Goal: Task Accomplishment & Management: Complete application form

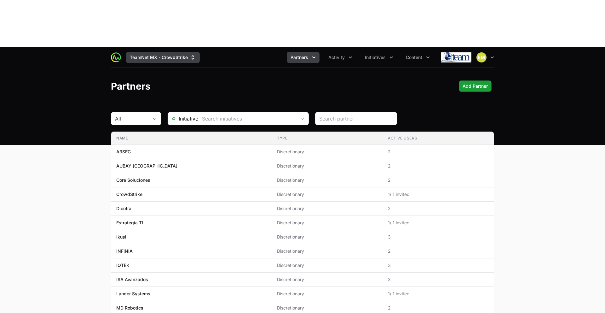
click at [174, 52] on button "TeamNet MX - CrowdStrike" at bounding box center [163, 57] width 74 height 11
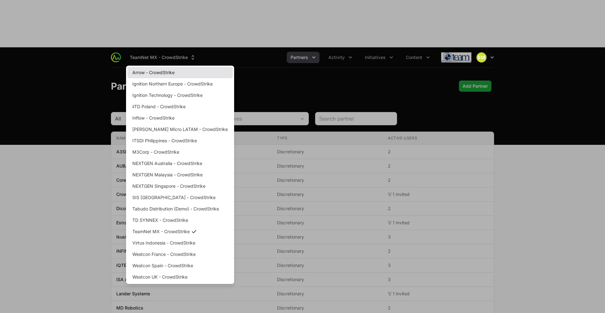
click at [154, 67] on link "Arrow - CrowdStrike" at bounding box center [180, 72] width 106 height 11
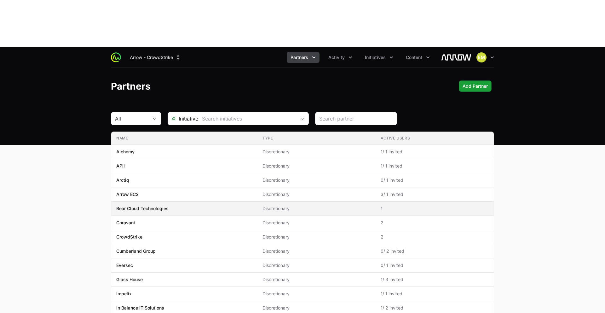
click at [170, 205] on span "Bear Cloud Technologies" at bounding box center [184, 208] width 136 height 6
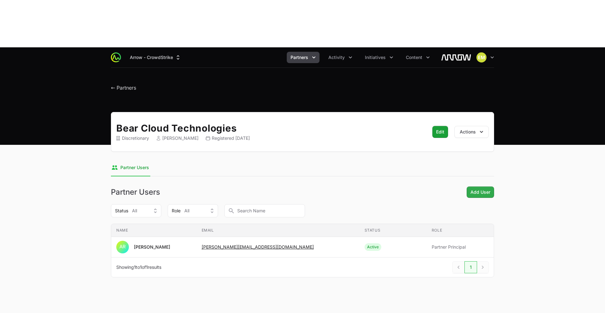
click at [473, 140] on div "Bear Cloud Technologies Discretionary [PERSON_NAME] Registered [DATE] Edit Edit…" at bounding box center [302, 202] width 403 height 180
click at [476, 188] on span "Add User" at bounding box center [480, 192] width 20 height 8
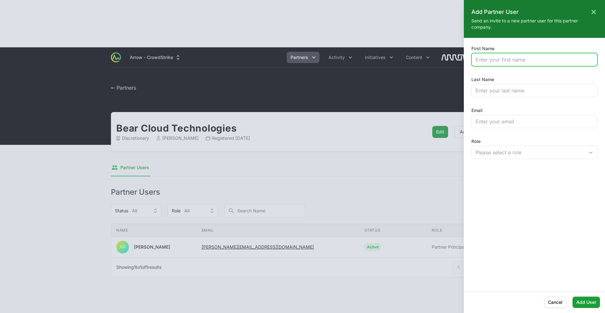
click at [491, 62] on input "First Name" at bounding box center [534, 60] width 118 height 8
click at [513, 63] on input "[PERSON_NAME]" at bounding box center [534, 60] width 118 height 8
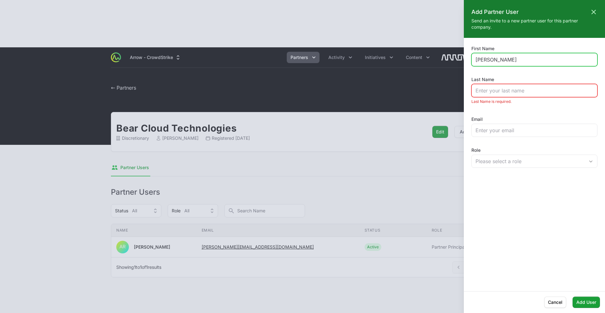
type input "[PERSON_NAME]"
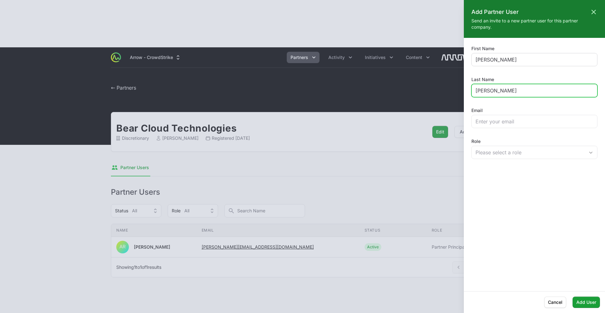
type input "[PERSON_NAME]"
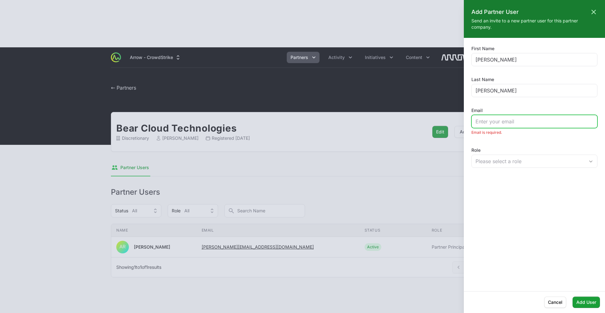
click at [526, 124] on input "Email" at bounding box center [534, 122] width 118 height 8
paste input "[EMAIL_ADDRESS][DOMAIN_NAME]"
type input "[EMAIL_ADDRESS][DOMAIN_NAME]"
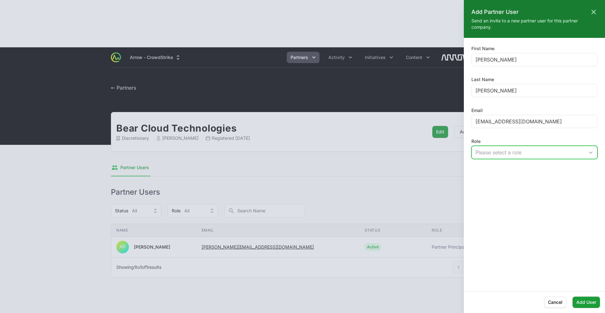
click at [510, 151] on div "Please select a role" at bounding box center [529, 152] width 109 height 8
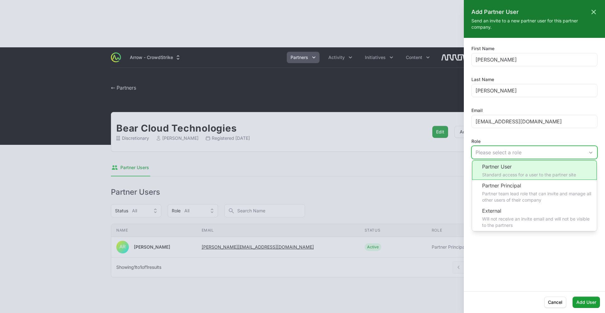
click at [508, 171] on li "Partner User Standard access for a user to the partner site" at bounding box center [534, 170] width 125 height 20
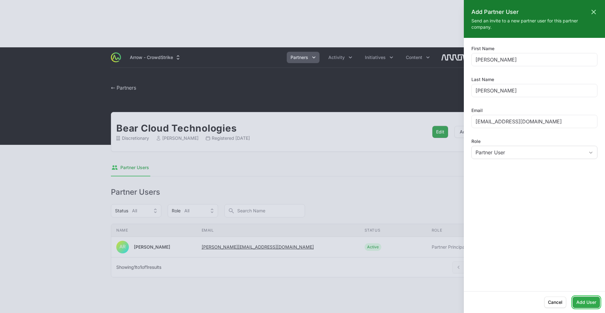
click at [584, 304] on span "Add User" at bounding box center [586, 302] width 20 height 8
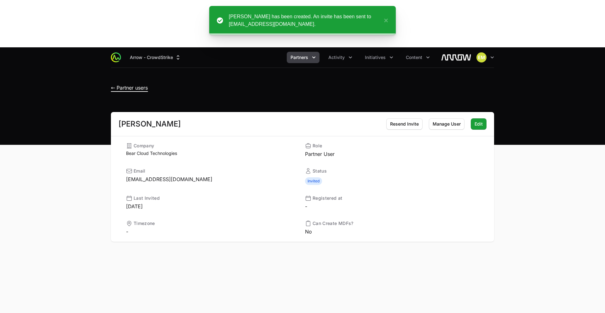
click at [118, 84] on span "← Partner users" at bounding box center [129, 87] width 37 height 6
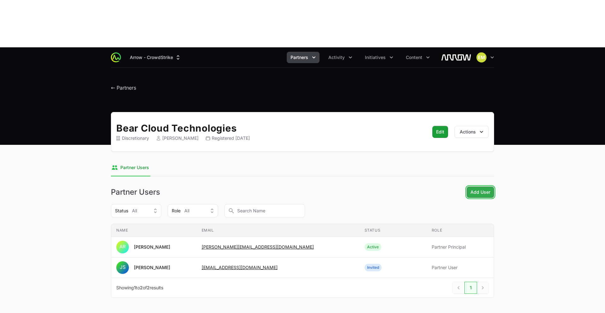
click at [482, 188] on span "Add User" at bounding box center [480, 192] width 20 height 8
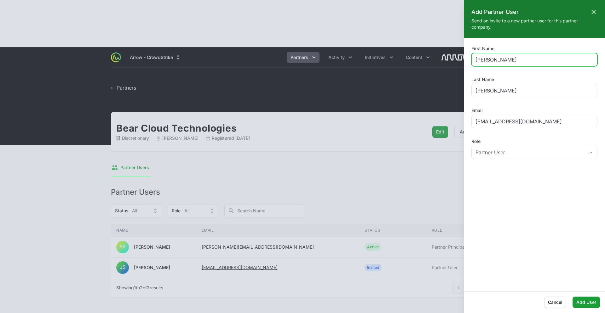
click at [493, 58] on input "[PERSON_NAME]" at bounding box center [534, 60] width 118 height 8
type input "Michi"
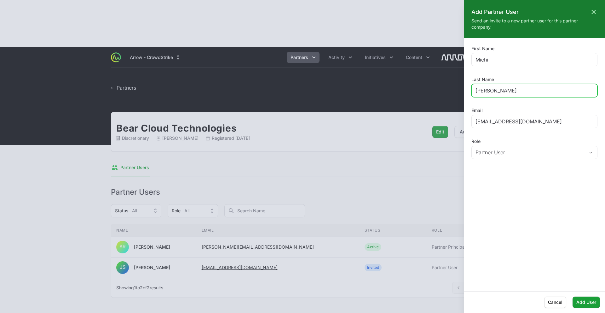
type input "[PERSON_NAME]"
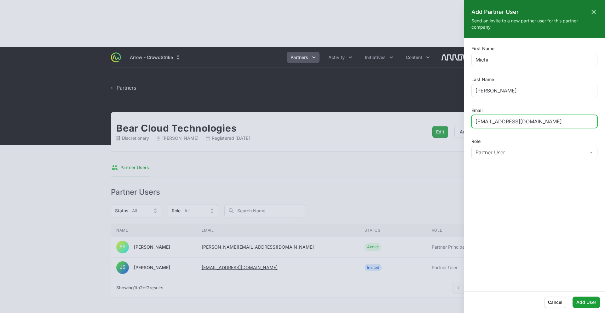
click at [494, 120] on input "[EMAIL_ADDRESS][DOMAIN_NAME]" at bounding box center [534, 122] width 118 height 8
click at [495, 120] on input "[EMAIL_ADDRESS][DOMAIN_NAME]" at bounding box center [534, 122] width 118 height 8
paste input "michi"
type input "[EMAIL_ADDRESS][DOMAIN_NAME]"
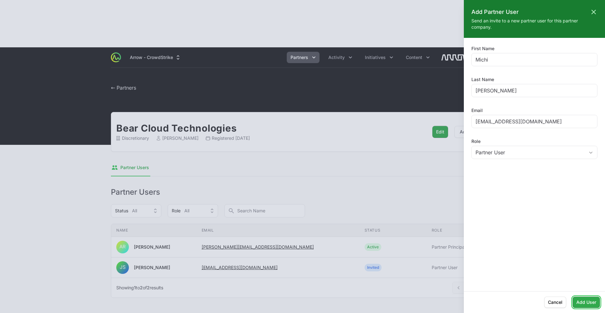
click at [583, 301] on span "Add User" at bounding box center [586, 302] width 20 height 8
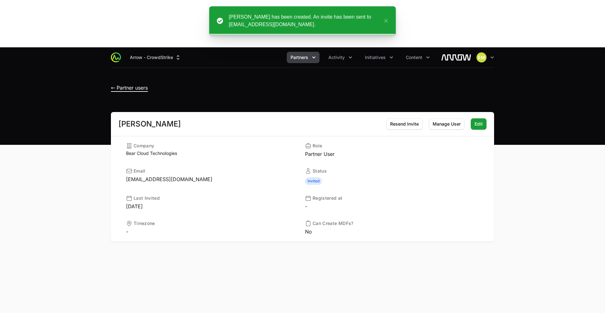
click at [113, 84] on span "← Partner users" at bounding box center [129, 87] width 37 height 6
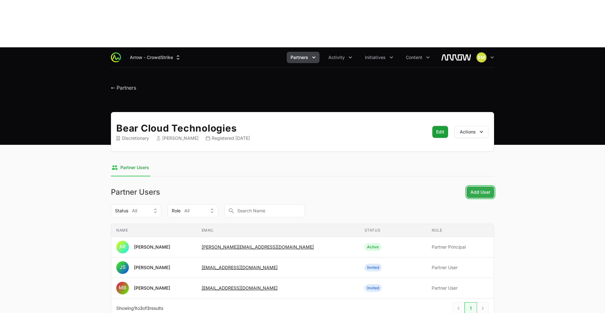
click at [478, 188] on span "Add User" at bounding box center [480, 192] width 20 height 8
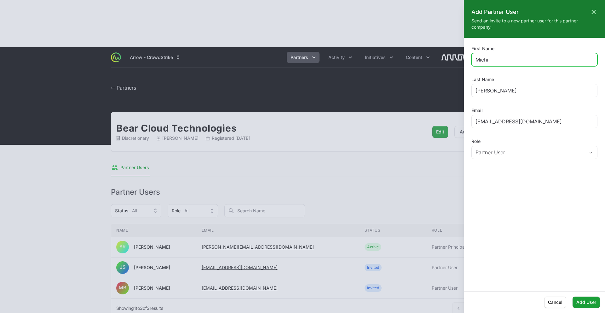
click at [494, 62] on input "Michi" at bounding box center [534, 60] width 118 height 8
drag, startPoint x: 514, startPoint y: 62, endPoint x: 489, endPoint y: 61, distance: 24.3
click at [490, 61] on input "[PERSON_NAME]" at bounding box center [534, 60] width 118 height 8
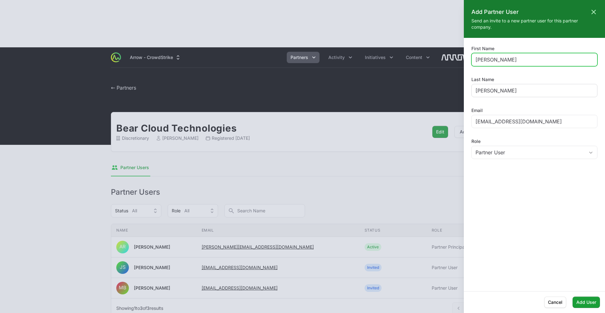
type input "[PERSON_NAME]"
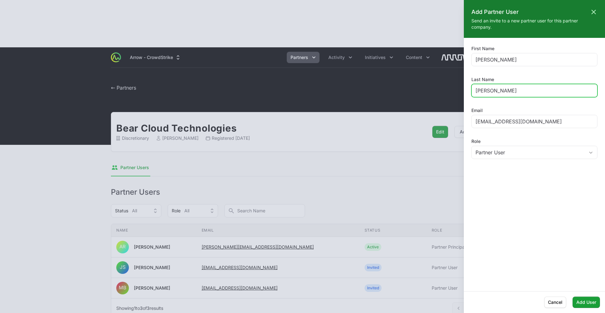
click at [517, 91] on input "[PERSON_NAME]" at bounding box center [534, 91] width 118 height 8
click at [517, 92] on input "[PERSON_NAME]" at bounding box center [534, 91] width 118 height 8
paste input "[PERSON_NAME]"
type input "[PERSON_NAME]"
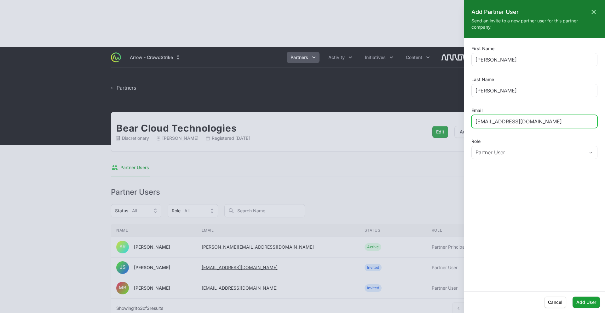
click at [488, 124] on input "[EMAIL_ADDRESS][DOMAIN_NAME]" at bounding box center [534, 122] width 118 height 8
type input "[EMAIL_ADDRESS][DOMAIN_NAME]"
click at [587, 304] on span "Add User" at bounding box center [586, 302] width 20 height 8
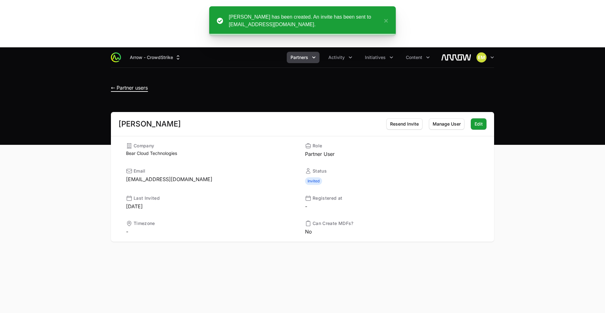
click at [116, 84] on span "← Partner users" at bounding box center [129, 87] width 37 height 6
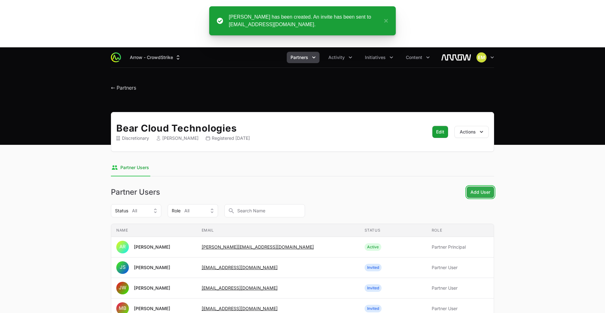
click at [482, 186] on button "Add User Add User" at bounding box center [480, 191] width 27 height 11
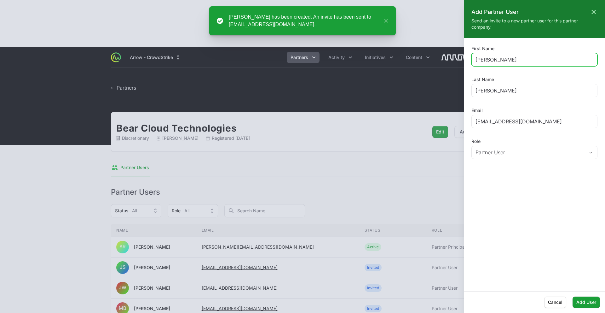
click at [494, 60] on input "[PERSON_NAME]" at bounding box center [534, 60] width 118 height 8
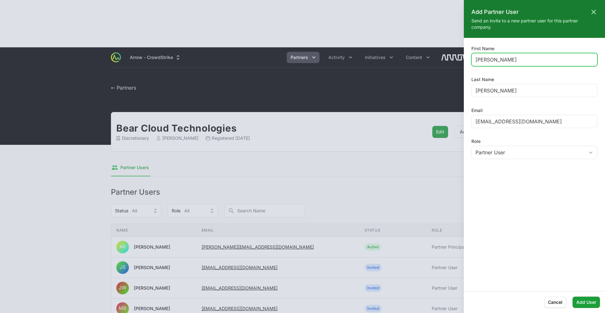
click at [494, 60] on input "[PERSON_NAME]" at bounding box center [534, 60] width 118 height 8
type input "Torrie"
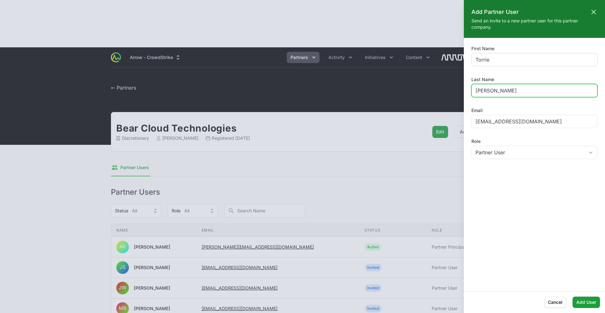
type input "[PERSON_NAME]"
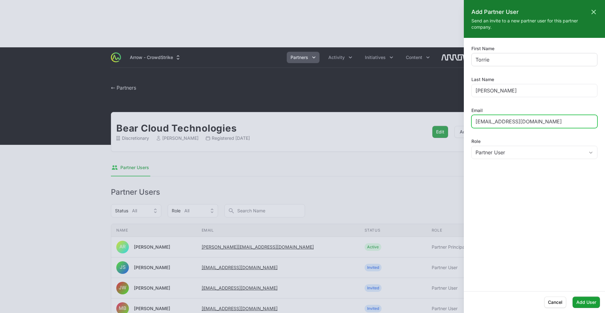
type input "[EMAIL_ADDRESS][DOMAIN_NAME]"
click at [585, 304] on span "Add User" at bounding box center [586, 302] width 20 height 8
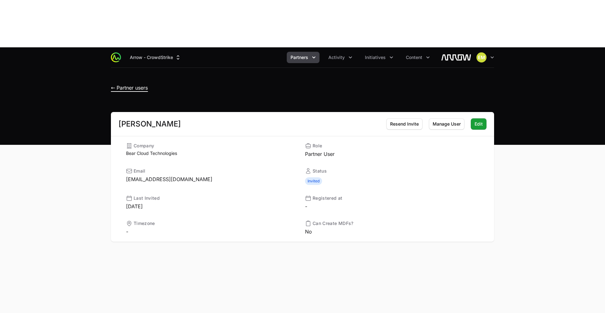
click at [112, 84] on span "← Partner users" at bounding box center [129, 87] width 37 height 6
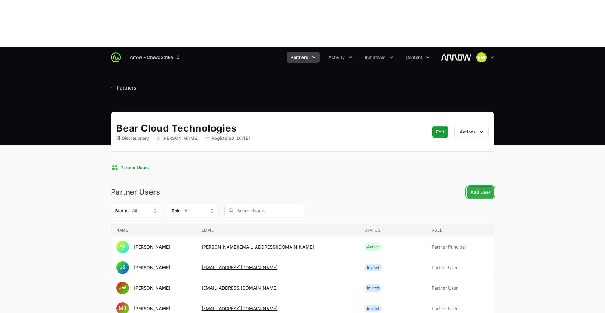
click at [477, 188] on span "Add User" at bounding box center [480, 192] width 20 height 8
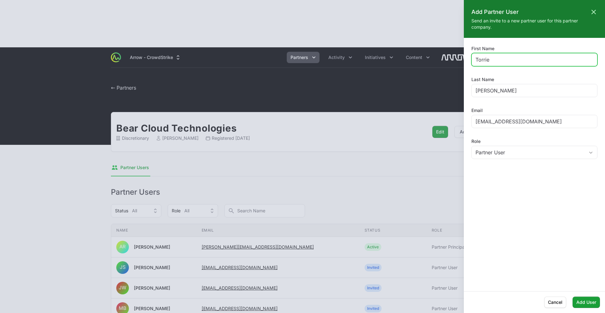
click at [492, 62] on input "Torrie" at bounding box center [534, 60] width 118 height 8
type input "[PERSON_NAME]"
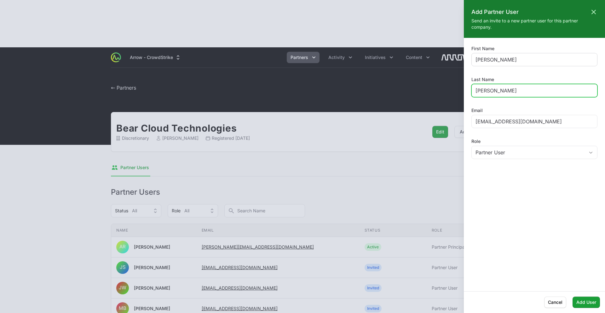
type input "[PERSON_NAME]"
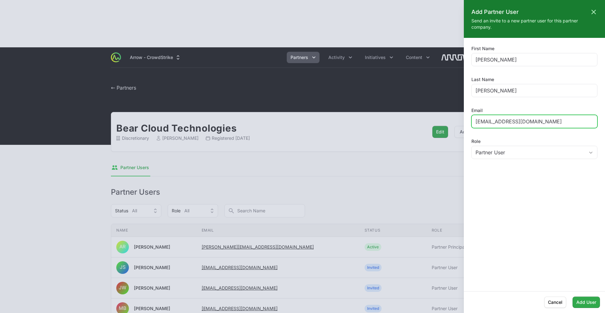
type input "[EMAIL_ADDRESS][DOMAIN_NAME]"
click at [583, 302] on span "Add User" at bounding box center [586, 302] width 20 height 8
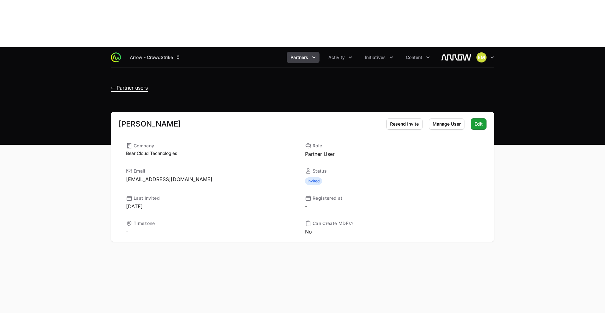
click at [116, 84] on span "← Partner users" at bounding box center [129, 87] width 37 height 6
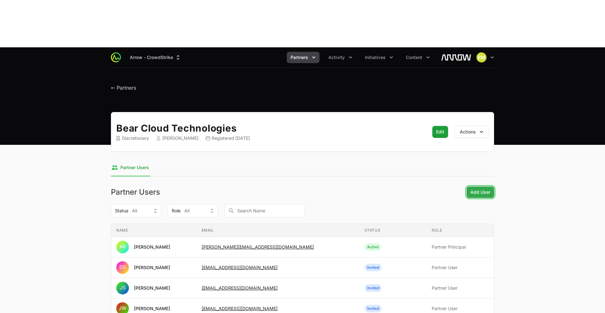
click at [486, 188] on span "Add User" at bounding box center [480, 192] width 20 height 8
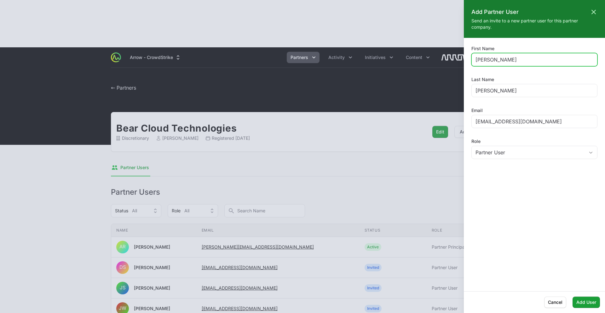
click at [492, 58] on input "[PERSON_NAME]" at bounding box center [534, 60] width 118 height 8
type input "[PERSON_NAME]"
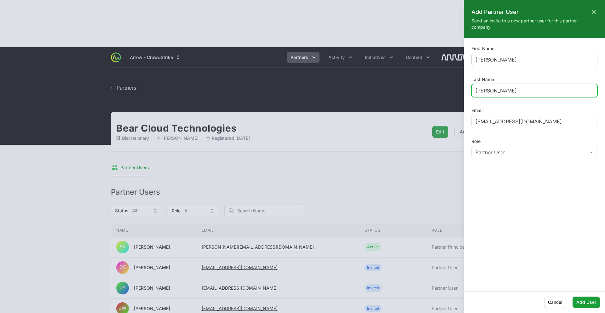
type input "[PERSON_NAME]"
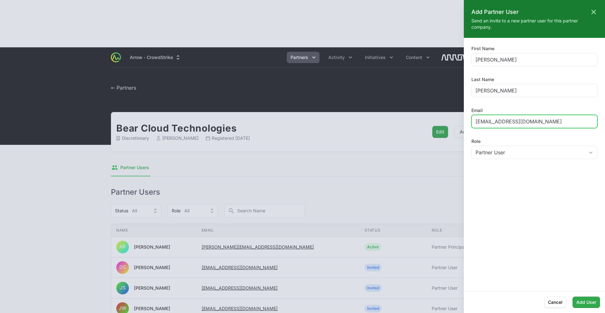
type input "[EMAIL_ADDRESS][DOMAIN_NAME]"
click at [579, 300] on span "Add User" at bounding box center [586, 302] width 20 height 8
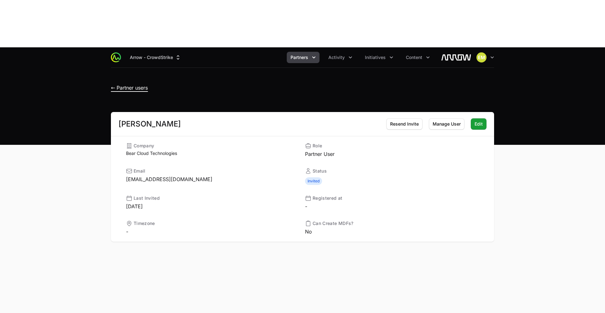
click at [114, 84] on span "← Partner users" at bounding box center [129, 87] width 37 height 6
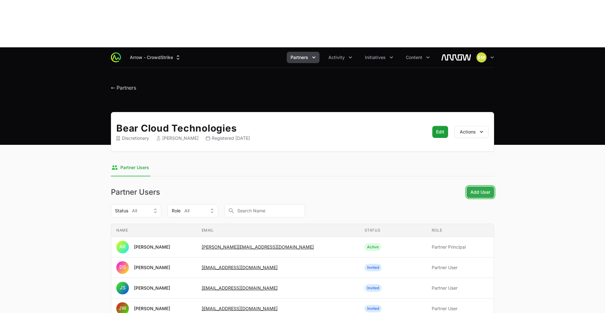
click at [480, 188] on span "Add User" at bounding box center [480, 192] width 20 height 8
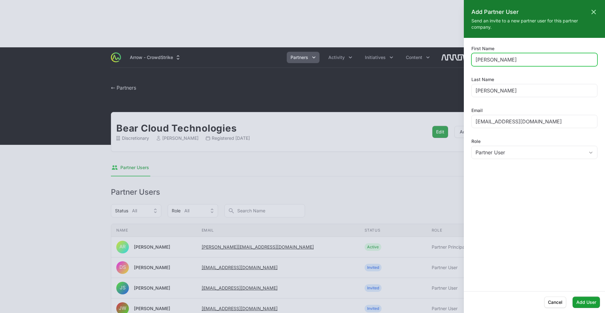
click at [489, 62] on input "[PERSON_NAME]" at bounding box center [534, 60] width 118 height 8
type input "[PERSON_NAME]"
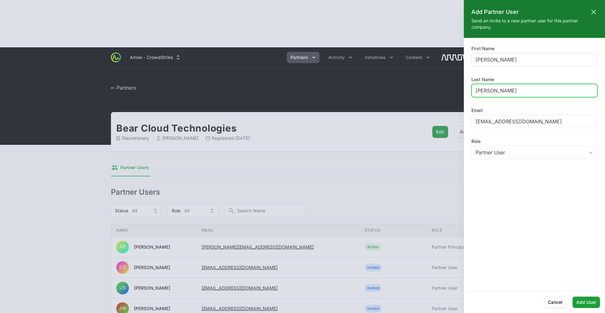
type input "[PERSON_NAME]"
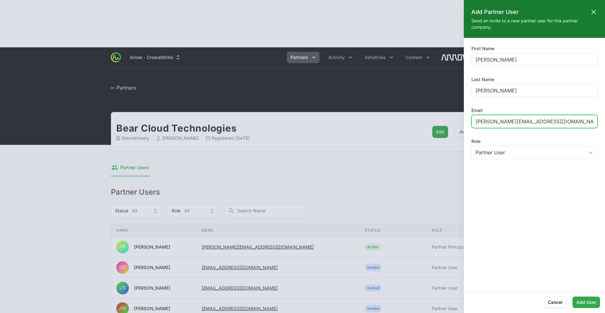
type input "[PERSON_NAME][EMAIL_ADDRESS][DOMAIN_NAME]"
click at [585, 304] on span "Add User" at bounding box center [586, 302] width 20 height 8
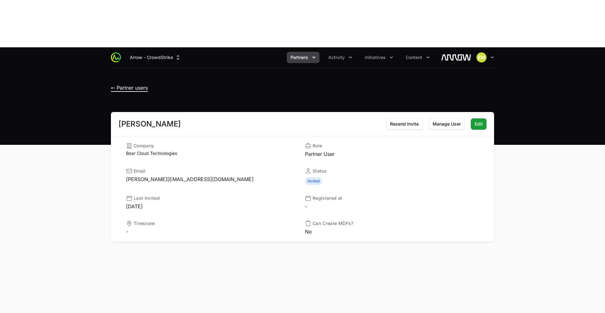
click at [116, 84] on span "← Partner users" at bounding box center [129, 87] width 37 height 6
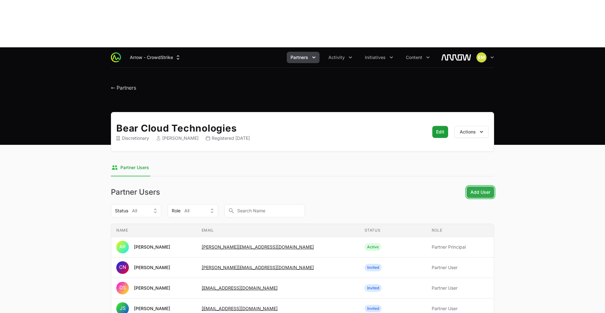
click at [485, 188] on span "Add User" at bounding box center [480, 192] width 20 height 8
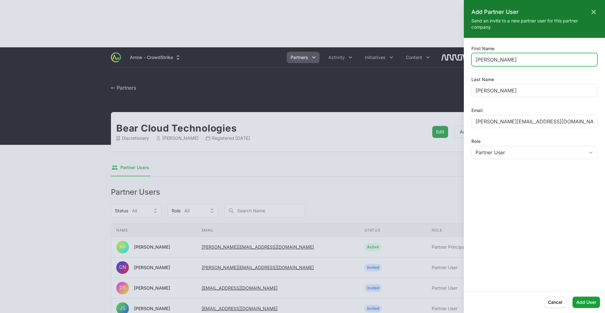
click at [488, 59] on input "[PERSON_NAME]" at bounding box center [534, 60] width 118 height 8
type input "[PERSON_NAME]"
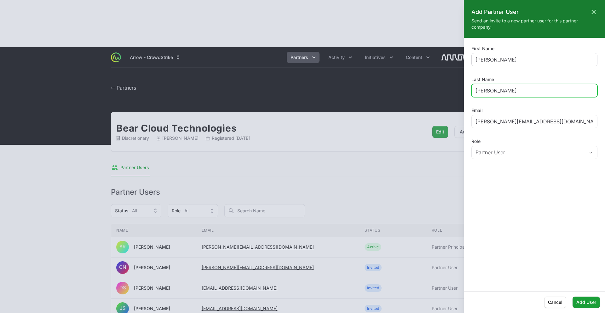
type input "[PERSON_NAME]"
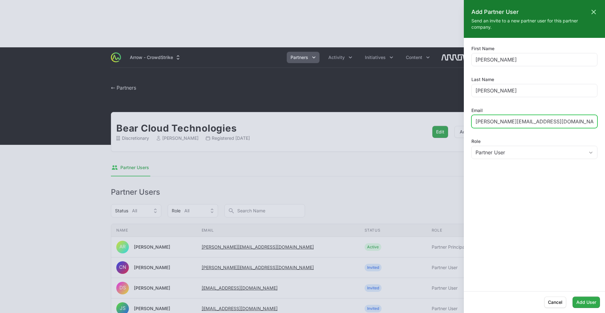
type input "[PERSON_NAME][EMAIL_ADDRESS][DOMAIN_NAME]"
click at [579, 300] on span "Add User" at bounding box center [586, 302] width 20 height 8
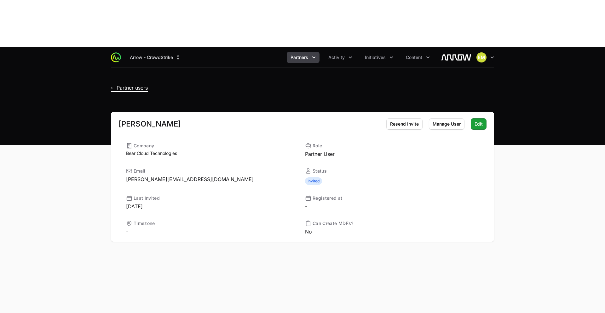
click at [118, 84] on span "← Partner users" at bounding box center [129, 87] width 37 height 6
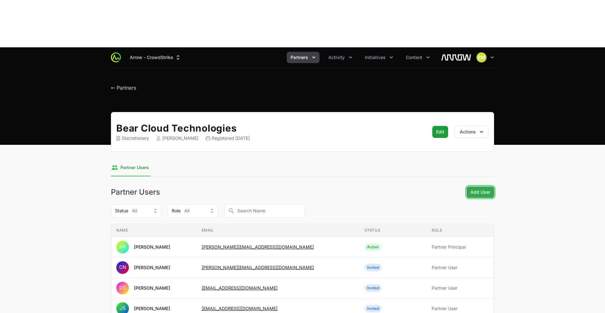
click at [480, 188] on span "Add User" at bounding box center [480, 192] width 20 height 8
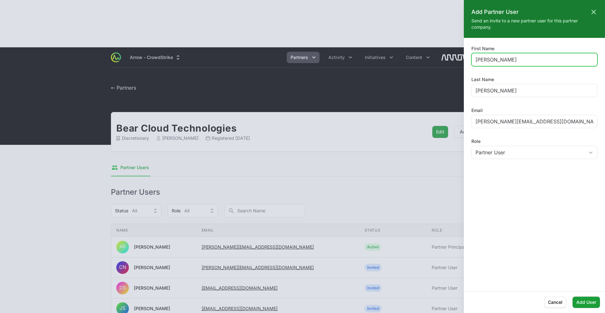
click at [484, 62] on input "[PERSON_NAME]" at bounding box center [534, 60] width 118 height 8
type input "[PERSON_NAME]"
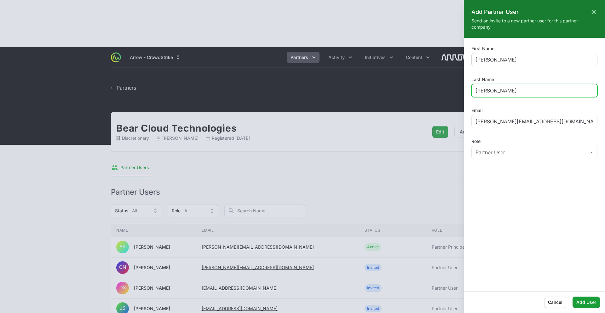
type input "[PERSON_NAME]"
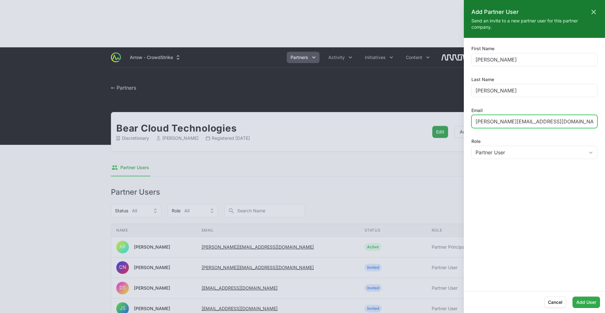
type input "[PERSON_NAME][EMAIL_ADDRESS][DOMAIN_NAME]"
click at [578, 305] on span "Add User" at bounding box center [586, 302] width 20 height 8
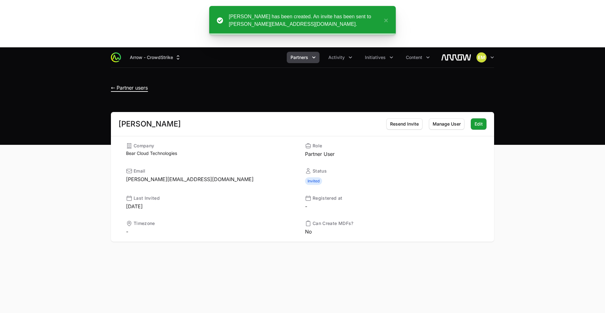
click at [118, 84] on span "← Partner users" at bounding box center [129, 87] width 37 height 6
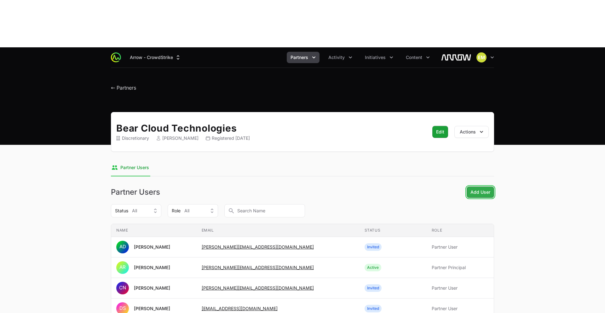
click at [480, 188] on span "Add User" at bounding box center [480, 192] width 20 height 8
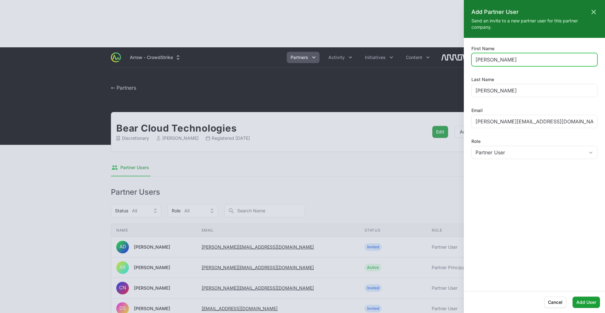
click at [487, 59] on input "[PERSON_NAME]" at bounding box center [534, 60] width 118 height 8
type input "[PERSON_NAME]"
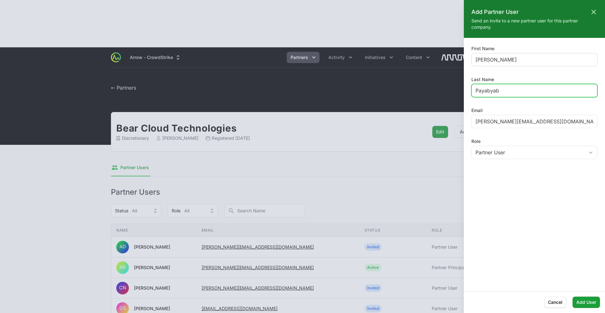
type input "Payabyab"
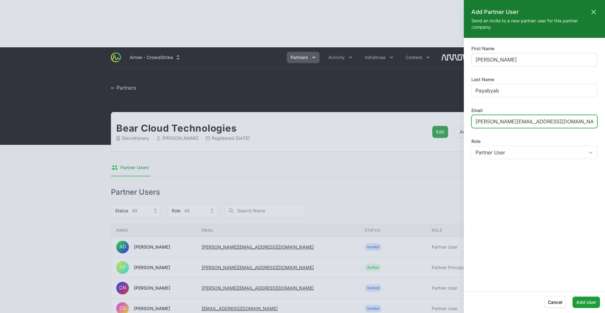
type input "a"
type input "[PERSON_NAME][EMAIL_ADDRESS][DOMAIN_NAME]"
click at [587, 303] on span "Add User" at bounding box center [586, 302] width 20 height 8
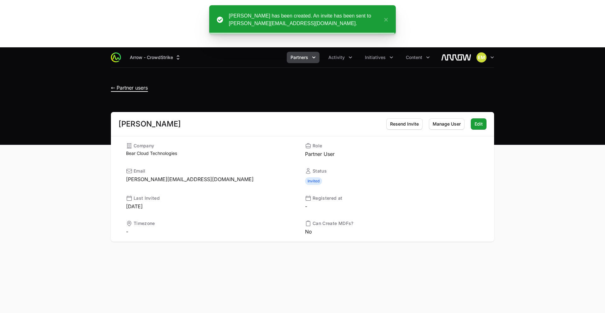
click at [113, 84] on span "← Partner users" at bounding box center [129, 87] width 37 height 6
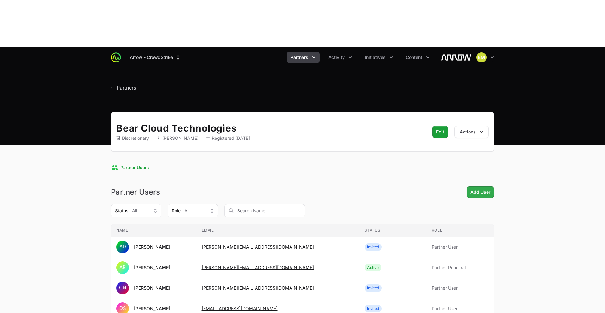
click at [479, 188] on span "Add User" at bounding box center [480, 192] width 20 height 8
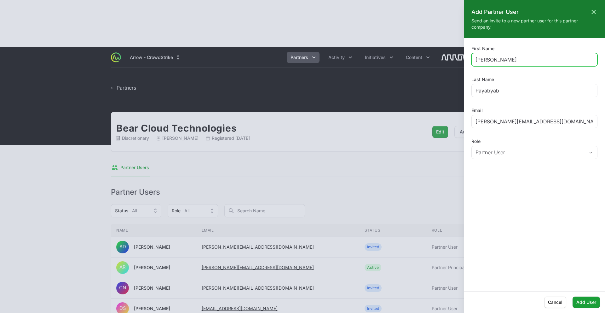
click at [496, 62] on input "[PERSON_NAME]" at bounding box center [534, 60] width 118 height 8
type input "Rich"
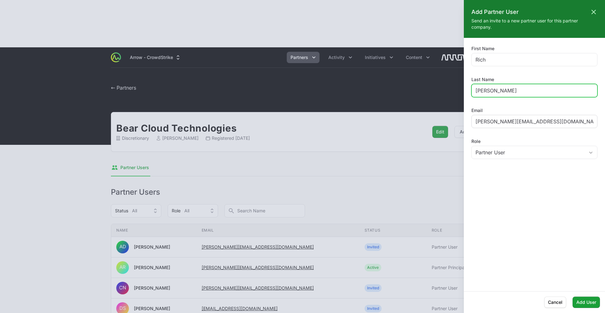
type input "[PERSON_NAME]"
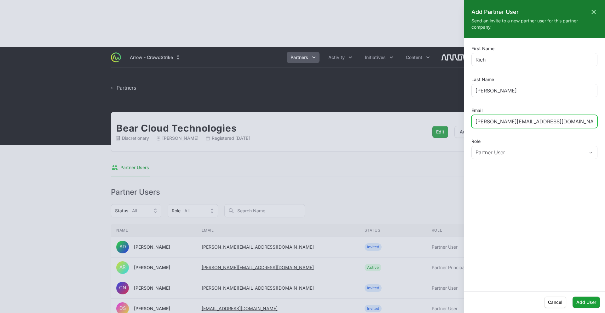
click at [497, 122] on input "[PERSON_NAME][EMAIL_ADDRESS][DOMAIN_NAME]" at bounding box center [534, 122] width 118 height 8
type input "[EMAIL_ADDRESS][DOMAIN_NAME]"
click at [583, 300] on span "Add User" at bounding box center [586, 302] width 20 height 8
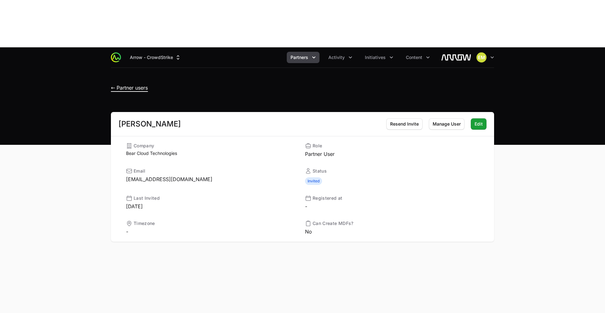
click at [117, 84] on span "← Partner users" at bounding box center [129, 87] width 37 height 6
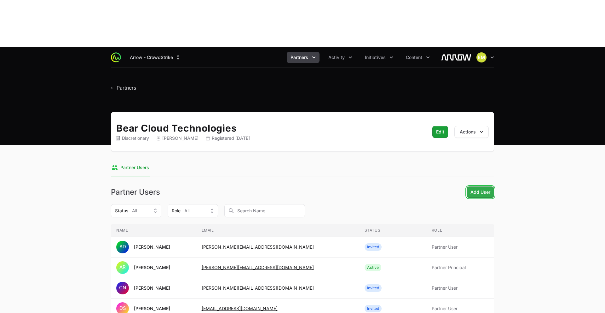
click at [479, 188] on span "Add User" at bounding box center [480, 192] width 20 height 8
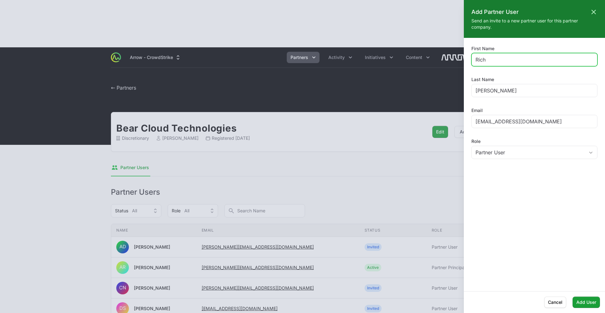
click at [490, 62] on input "Rich" at bounding box center [534, 60] width 118 height 8
type input "[PERSON_NAME]"
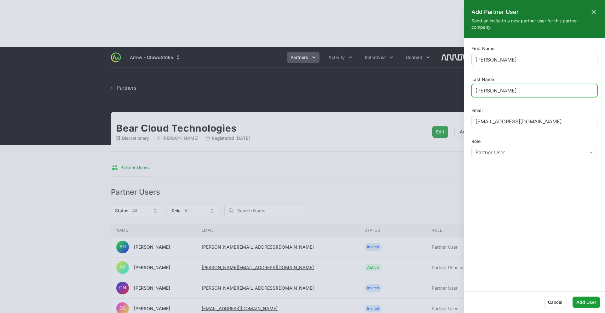
type input "[PERSON_NAME]"
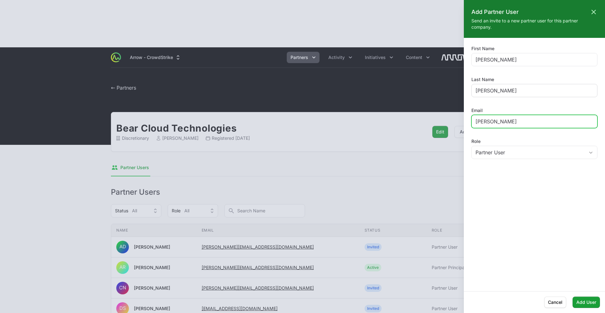
type input "[PERSON_NAME]"
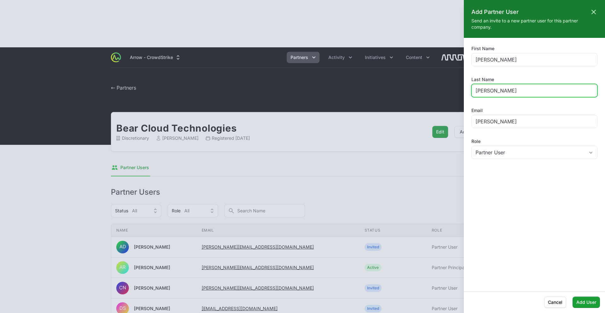
click at [508, 90] on input "[PERSON_NAME]" at bounding box center [534, 91] width 118 height 8
type input "[PERSON_NAME]"
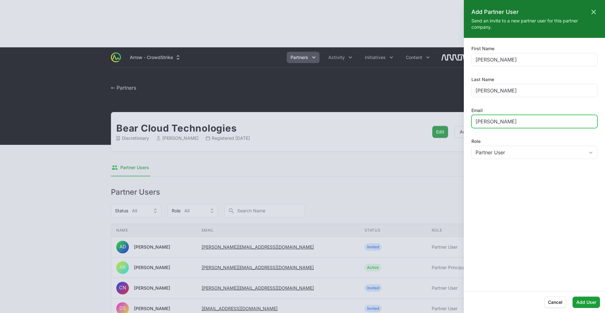
click at [495, 122] on input "[PERSON_NAME]" at bounding box center [534, 122] width 118 height 8
type input "[PERSON_NAME][EMAIL_ADDRESS][DOMAIN_NAME]"
click at [595, 300] on span "Add User" at bounding box center [586, 302] width 20 height 8
